Goal: Transaction & Acquisition: Purchase product/service

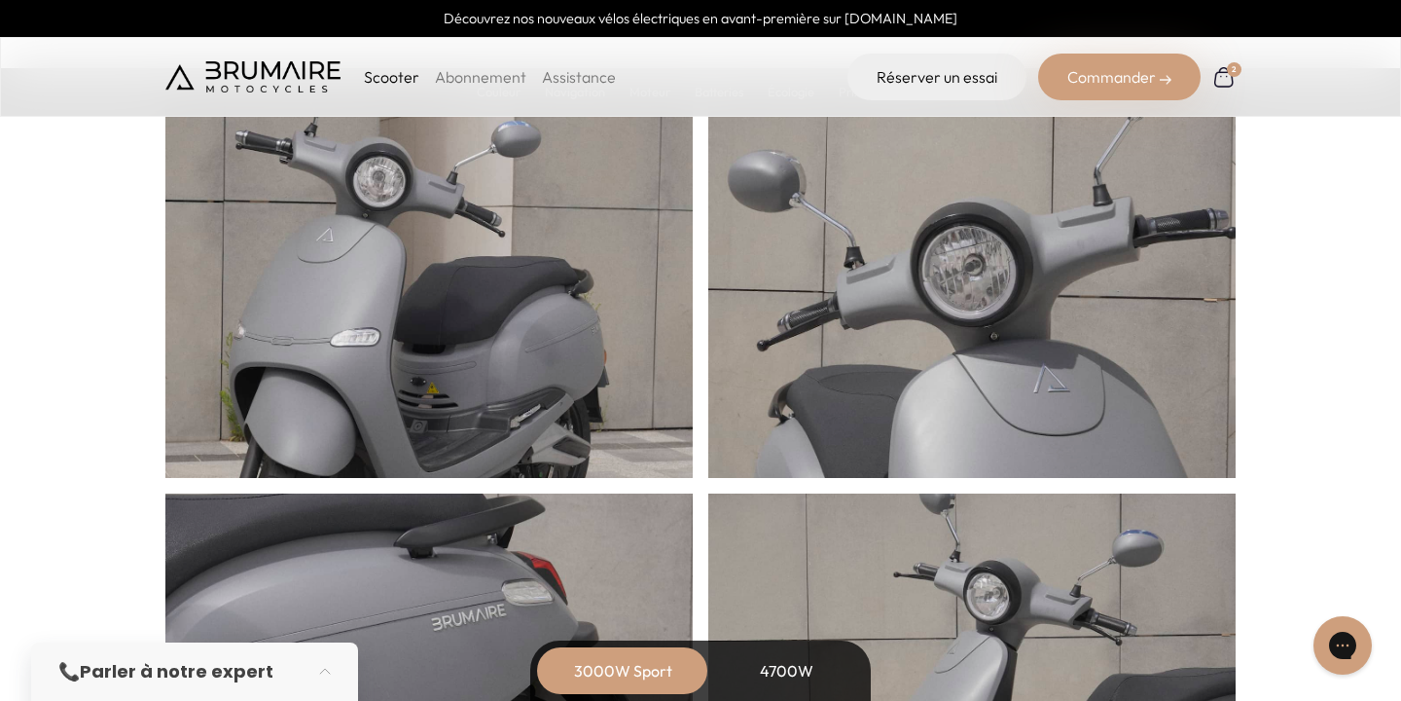
click at [1221, 78] on img at bounding box center [1223, 76] width 25 height 25
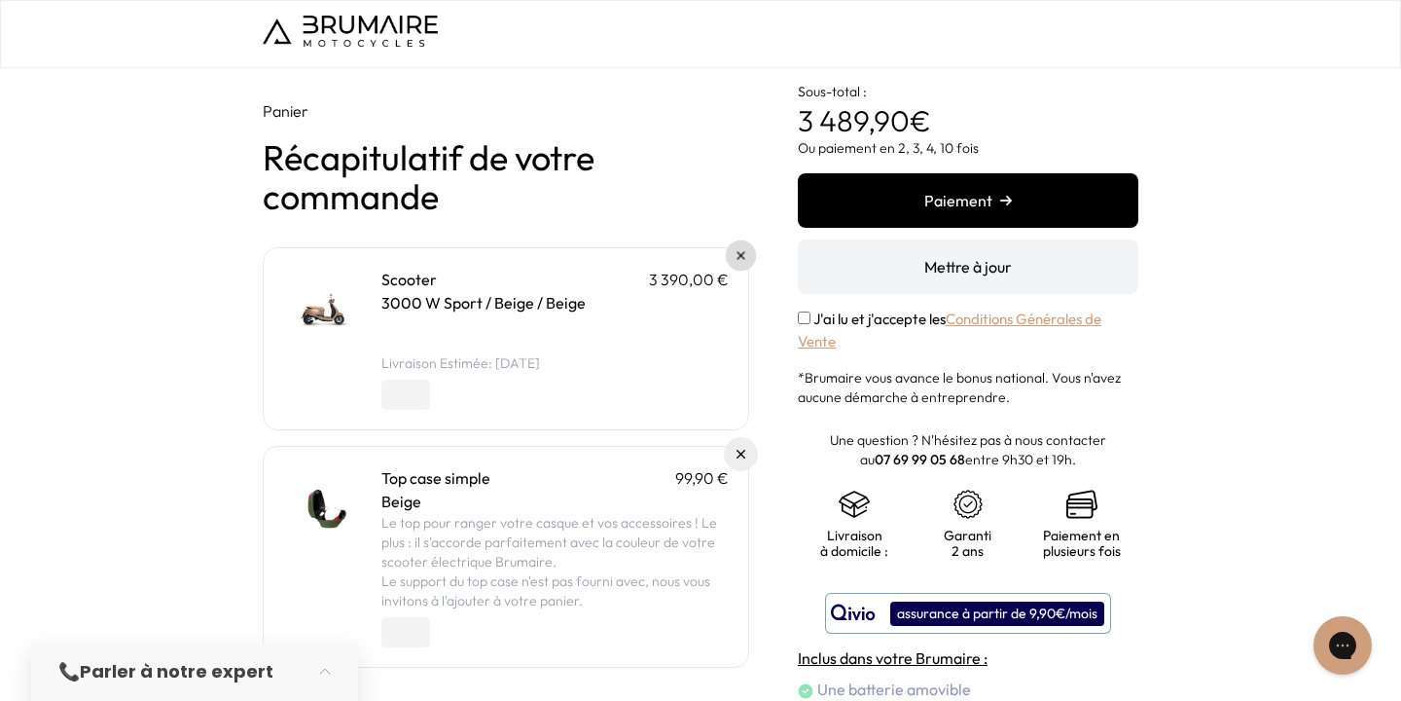
click at [736, 255] on link at bounding box center [741, 255] width 31 height 31
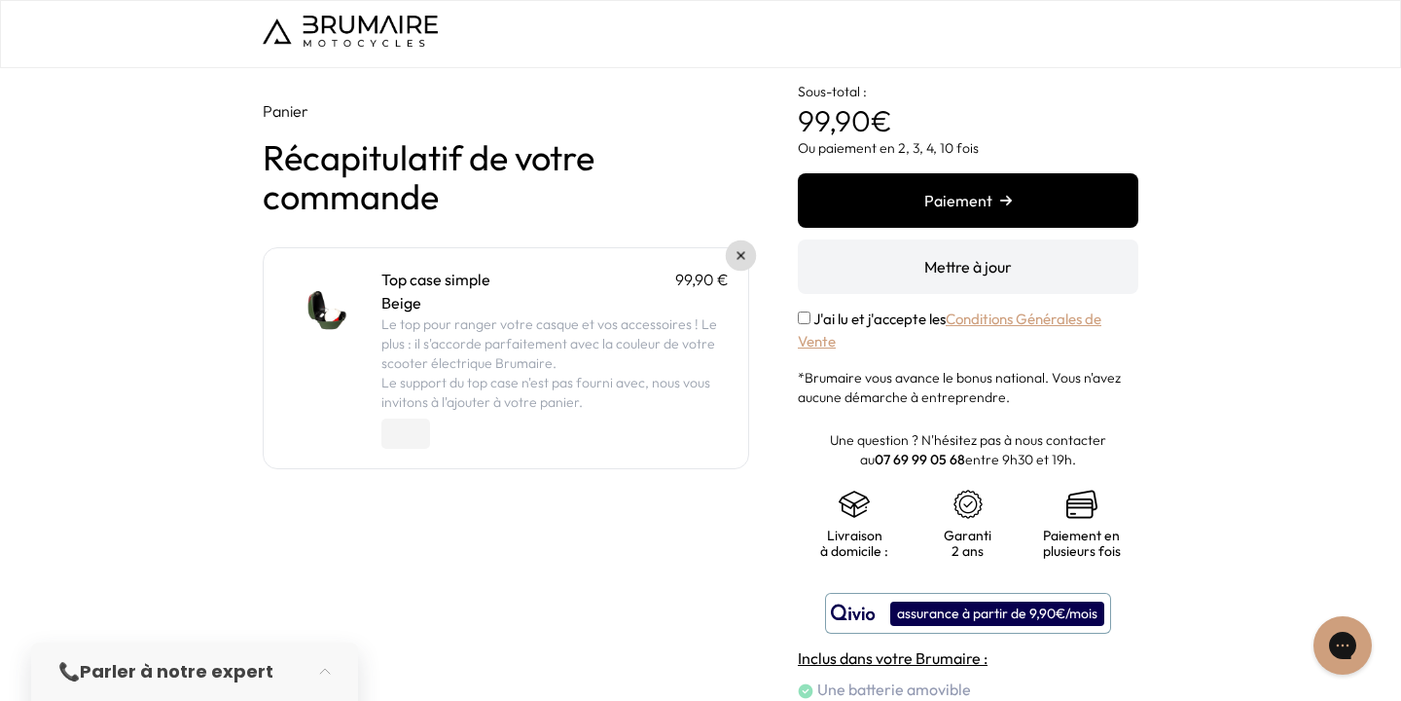
click at [743, 252] on img at bounding box center [742, 256] width 8 height 8
